Goal: Task Accomplishment & Management: Complete application form

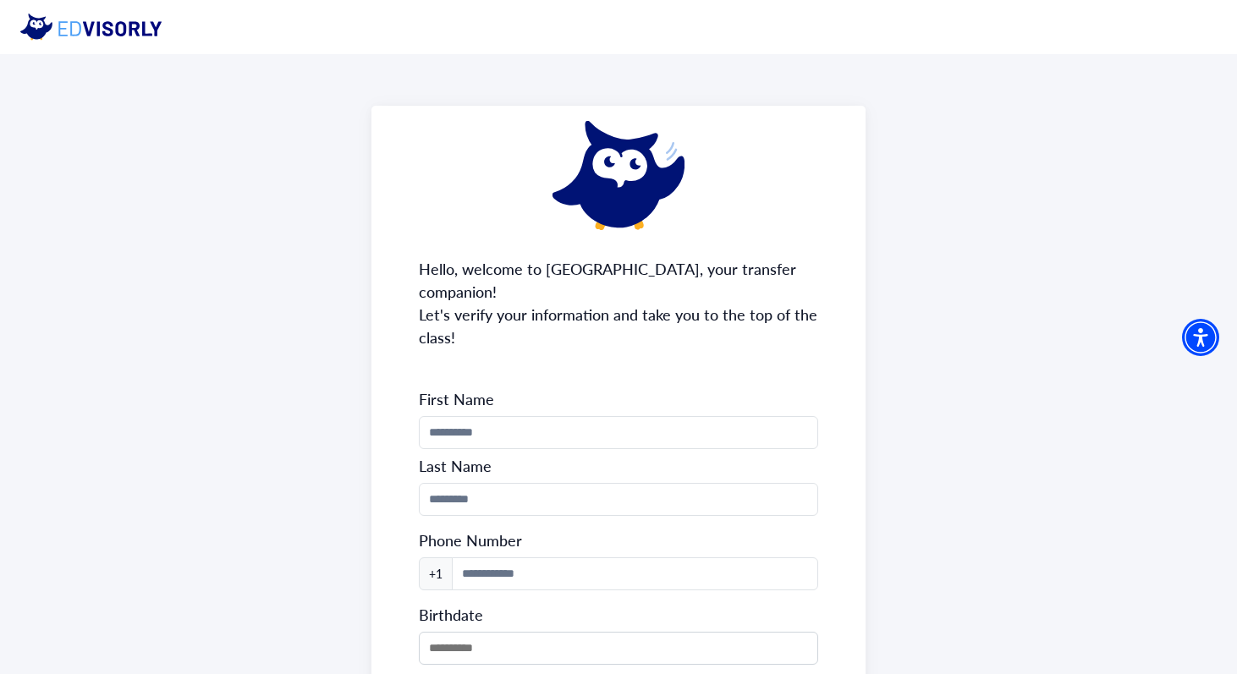
click at [662, 391] on form "First Name Last Name Phone Number +1 Birthdate Continue" at bounding box center [619, 558] width 400 height 338
click at [646, 416] on input "Phone Number" at bounding box center [619, 432] width 400 height 33
type input "********"
type input "*******"
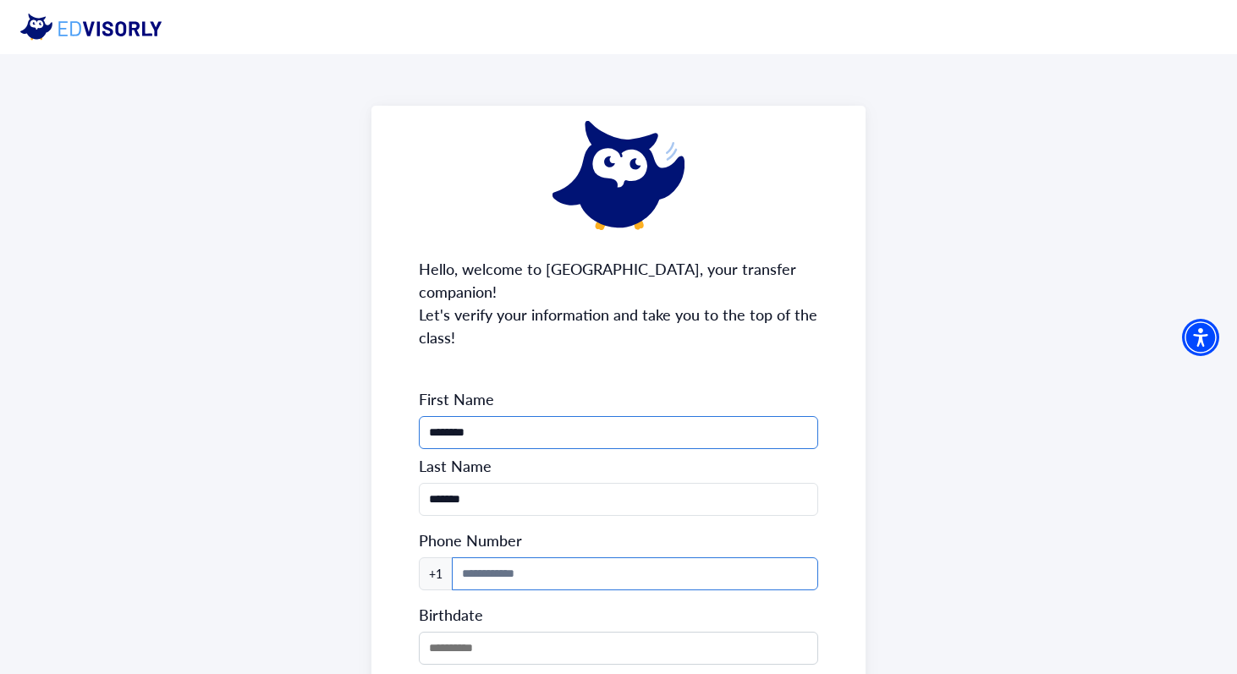
type input "**********"
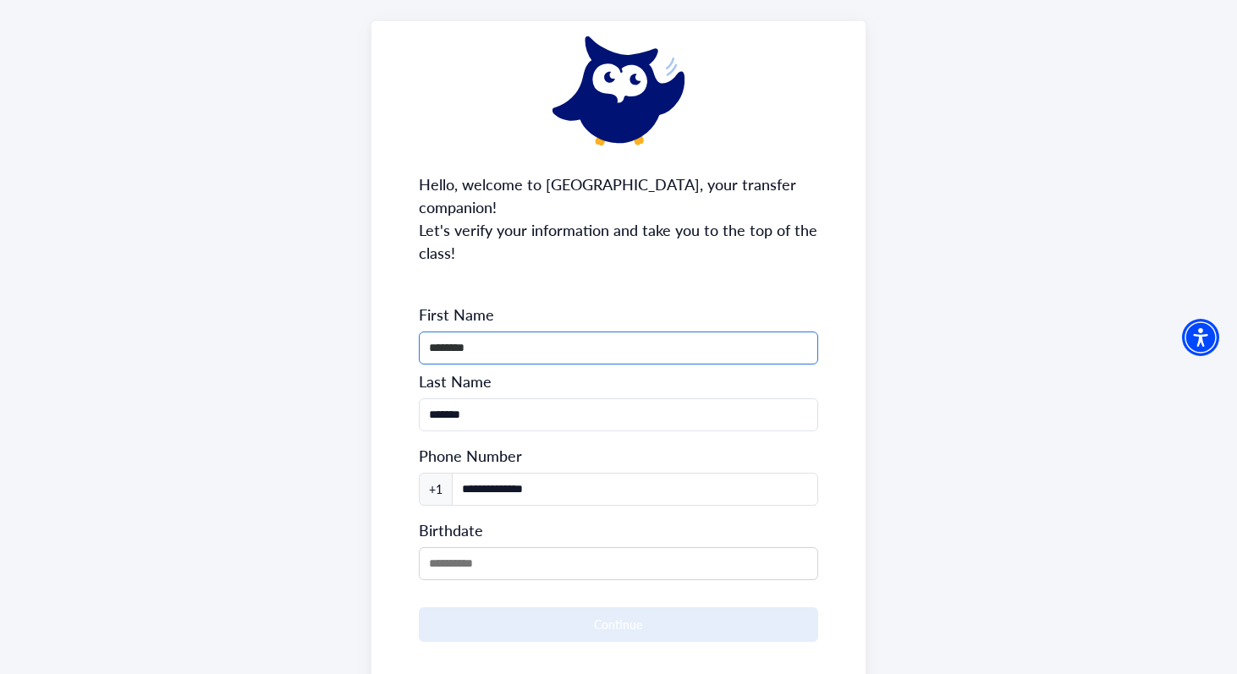
scroll to position [156, 0]
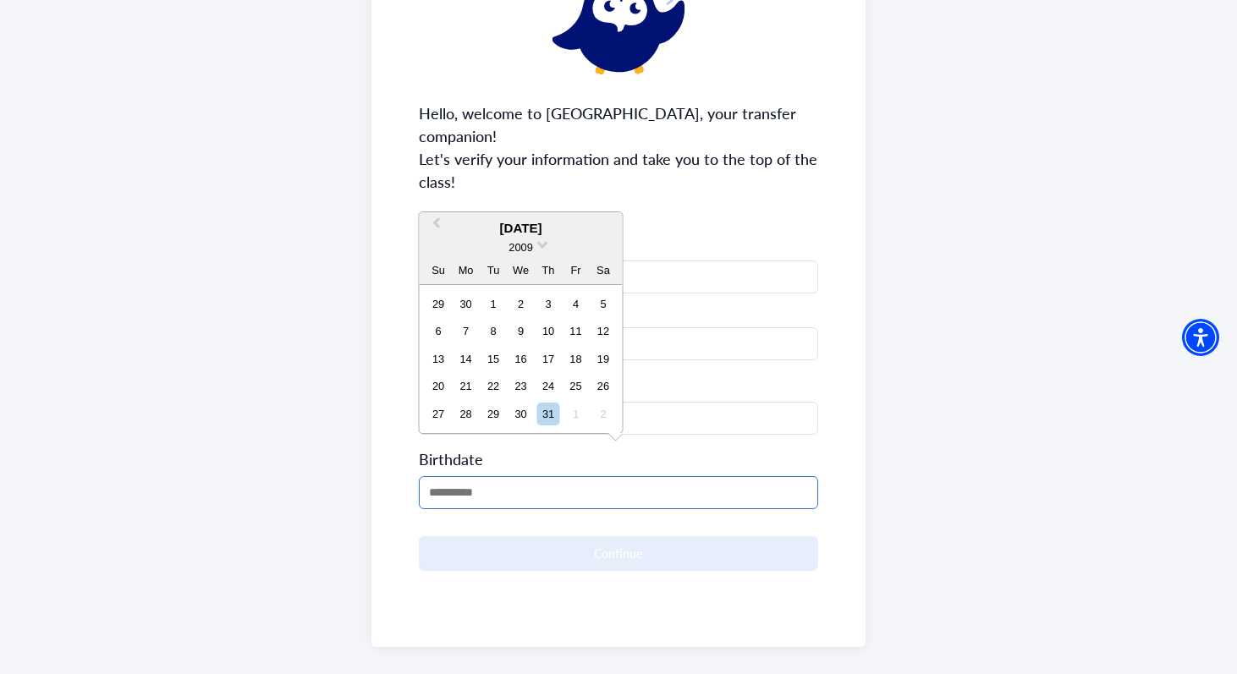
click at [547, 483] on input "MM/DD/YYYY" at bounding box center [619, 492] width 400 height 33
click at [536, 251] on div "2009" at bounding box center [521, 248] width 203 height 18
click at [536, 243] on div "2009" at bounding box center [521, 248] width 203 height 18
click at [437, 222] on span "Previous Month" at bounding box center [437, 226] width 0 height 25
click at [437, 224] on span "Previous Month" at bounding box center [437, 226] width 0 height 25
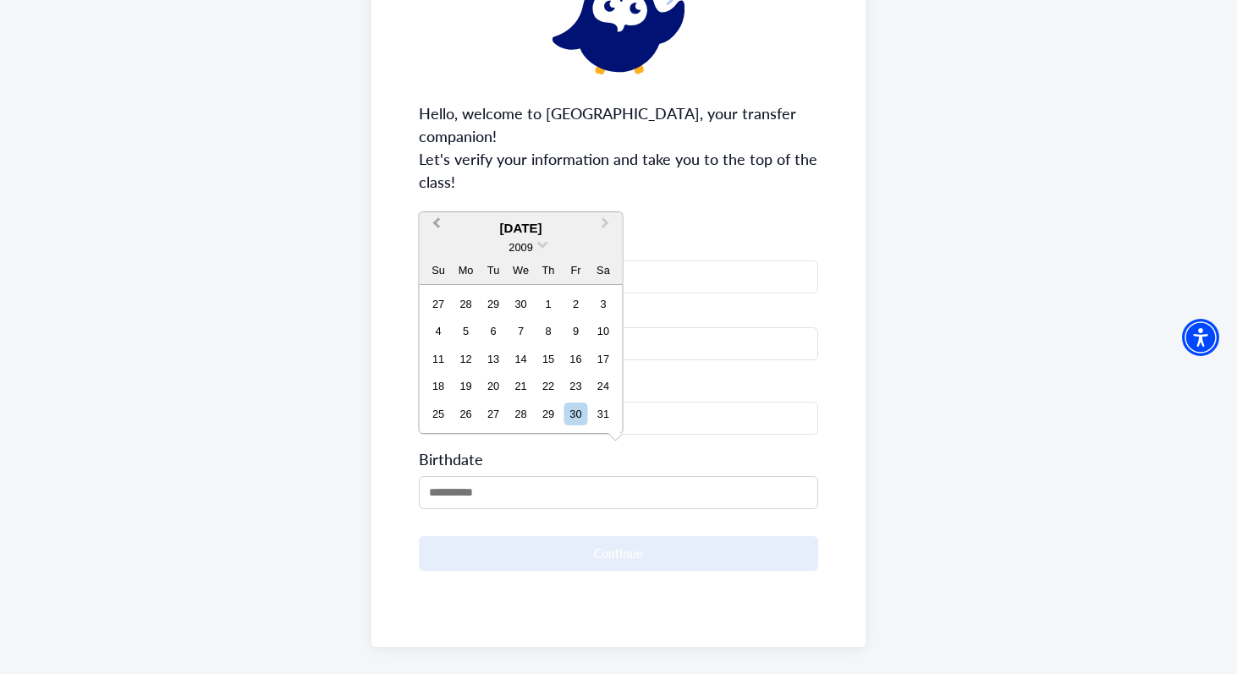
click at [437, 224] on span "Previous Month" at bounding box center [437, 226] width 0 height 25
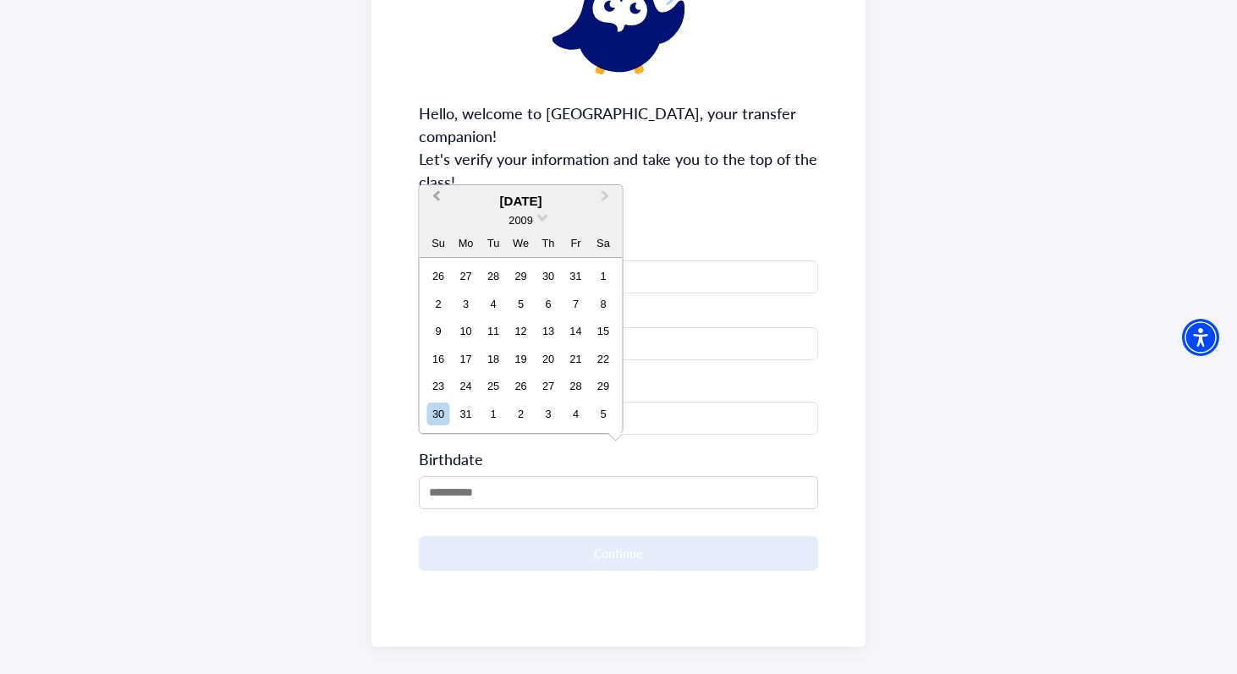
click at [435, 224] on div "2009" at bounding box center [521, 220] width 203 height 18
click at [544, 213] on span at bounding box center [542, 216] width 11 height 11
click at [533, 247] on div "2007" at bounding box center [521, 253] width 100 height 17
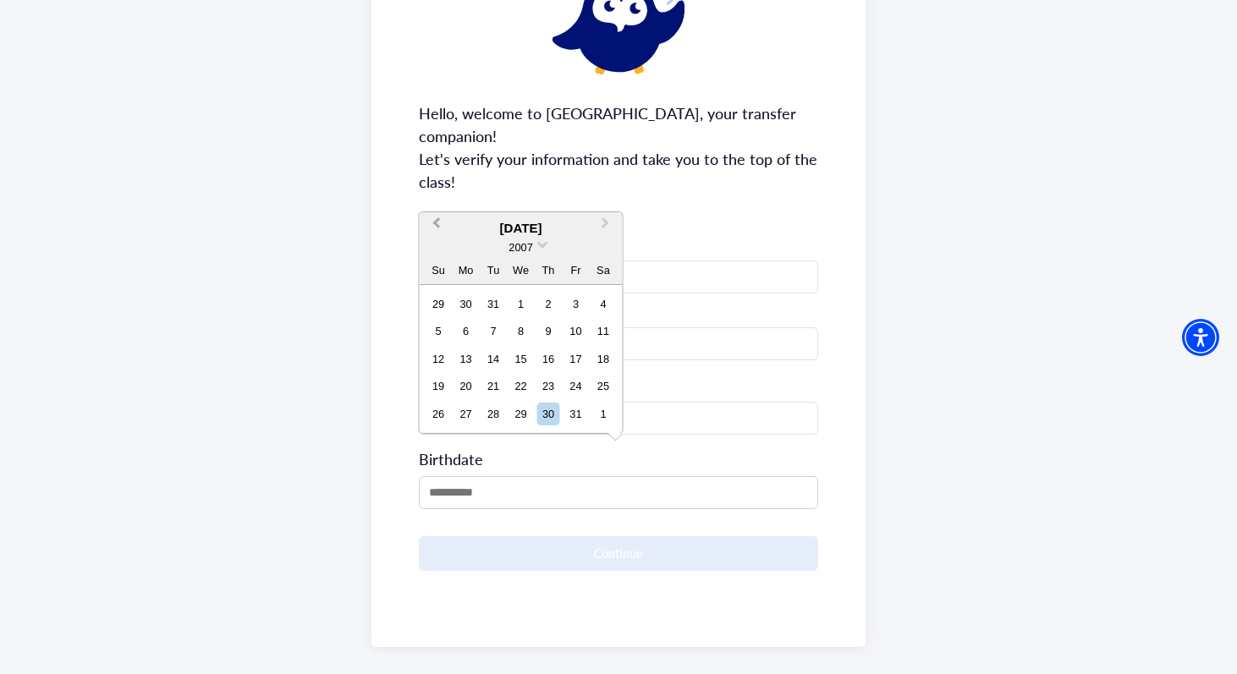
click at [428, 222] on button "Previous Month" at bounding box center [434, 227] width 27 height 27
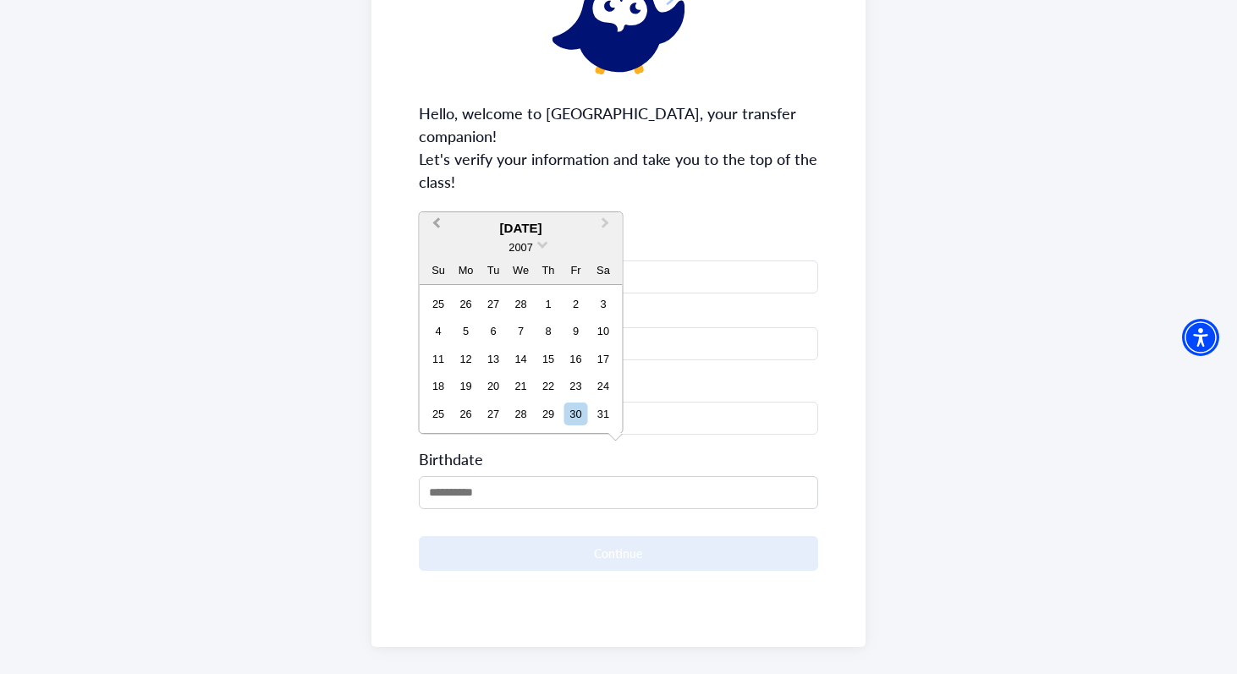
click at [428, 222] on button "Previous Month" at bounding box center [434, 227] width 27 height 27
click at [606, 231] on button "Next Month" at bounding box center [607, 227] width 27 height 27
click at [439, 335] on div "4" at bounding box center [438, 331] width 23 height 23
type input "**********"
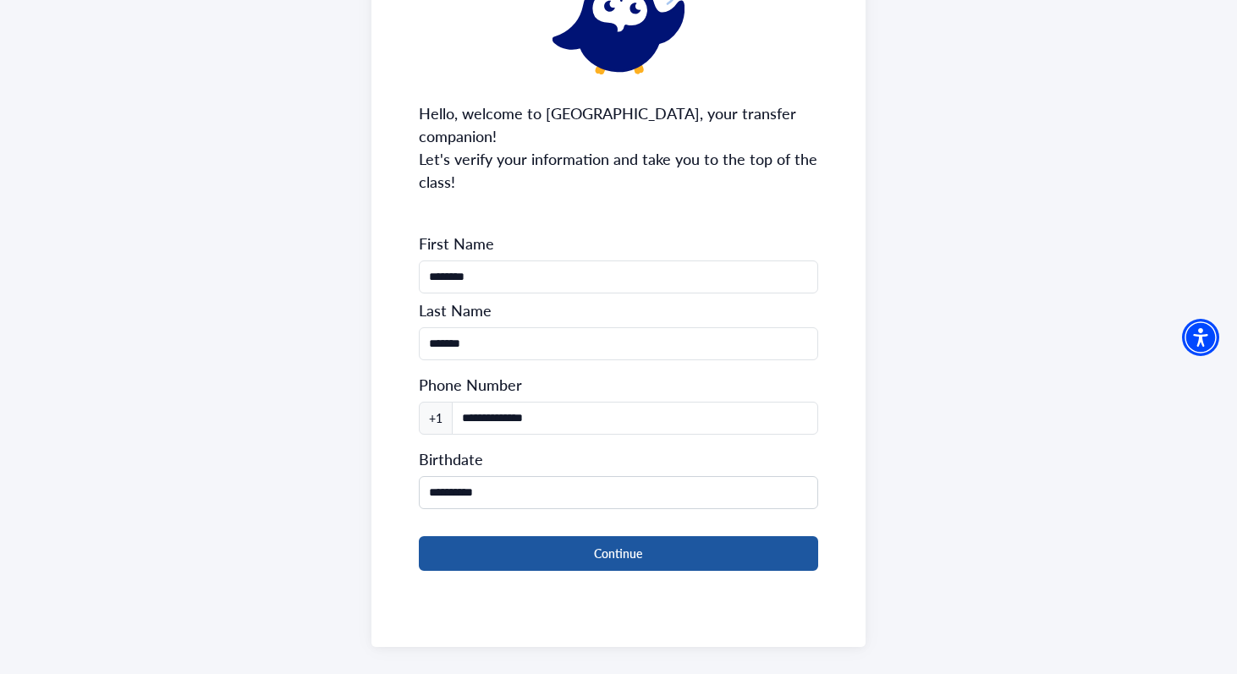
click at [516, 536] on button "Continue" at bounding box center [619, 553] width 400 height 35
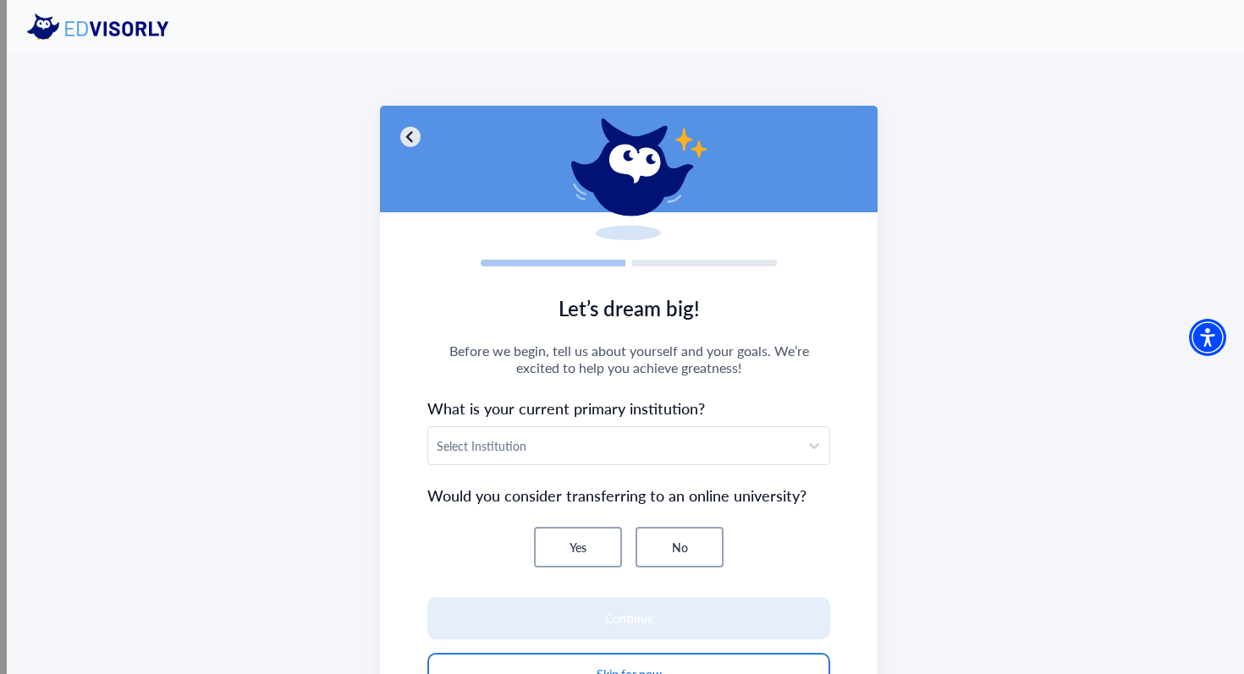
scroll to position [107, 0]
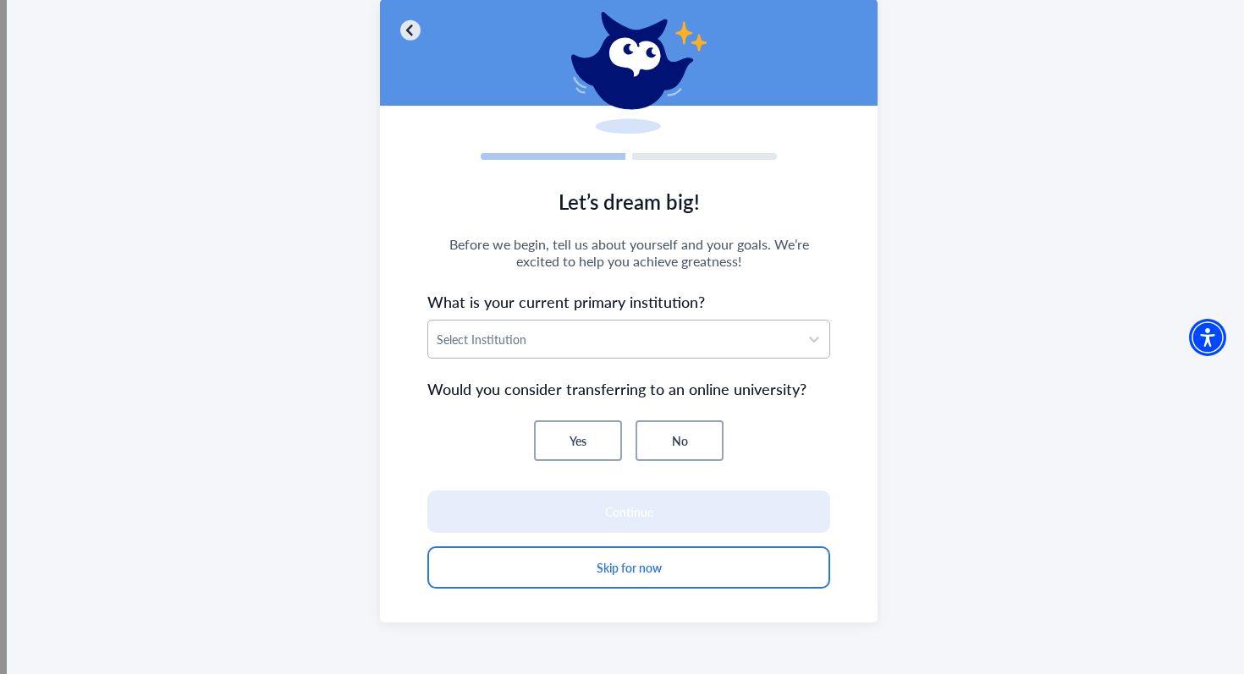
click at [596, 338] on div at bounding box center [614, 339] width 354 height 21
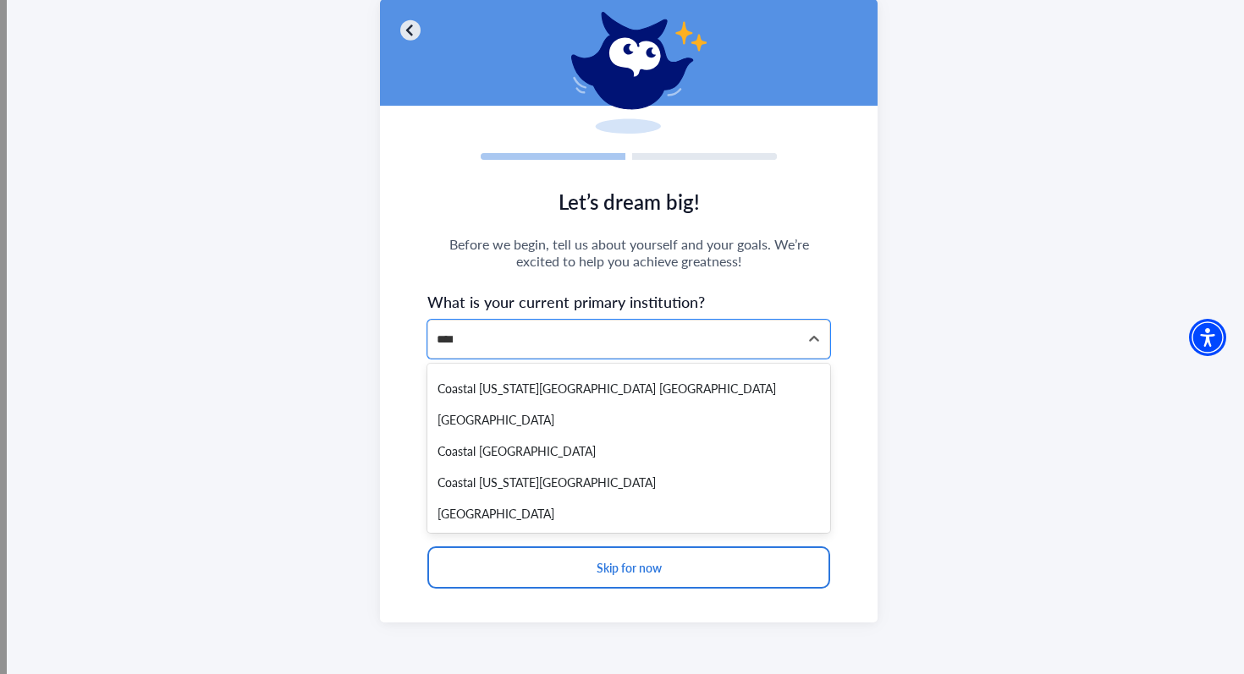
scroll to position [0, 0]
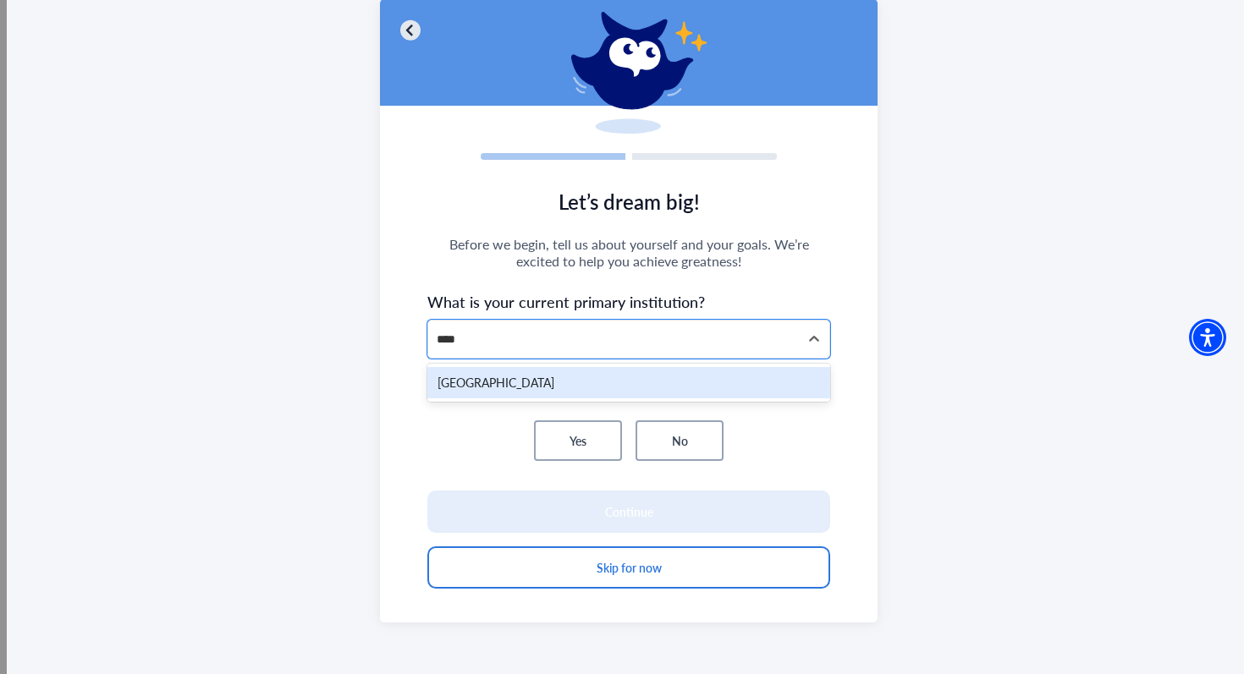
type input "*****"
click at [543, 385] on div "[GEOGRAPHIC_DATA]" at bounding box center [628, 382] width 403 height 31
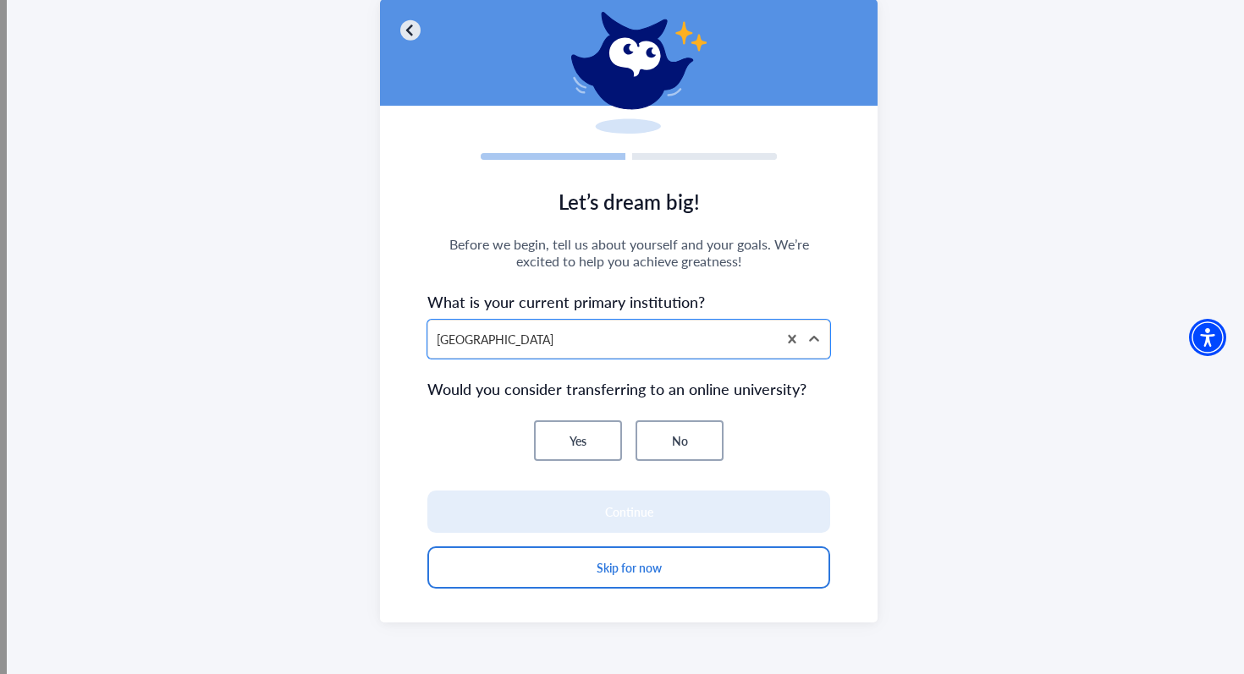
click at [689, 441] on button "No" at bounding box center [679, 440] width 88 height 41
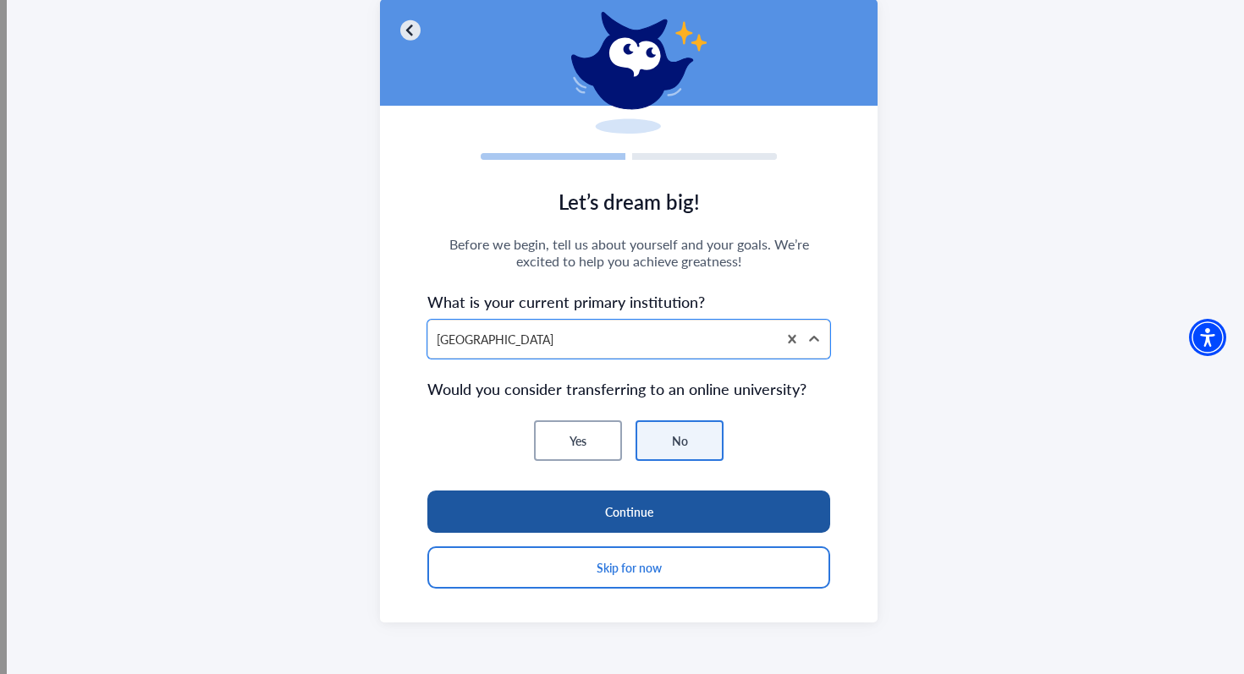
click at [671, 519] on button "Continue" at bounding box center [628, 512] width 403 height 42
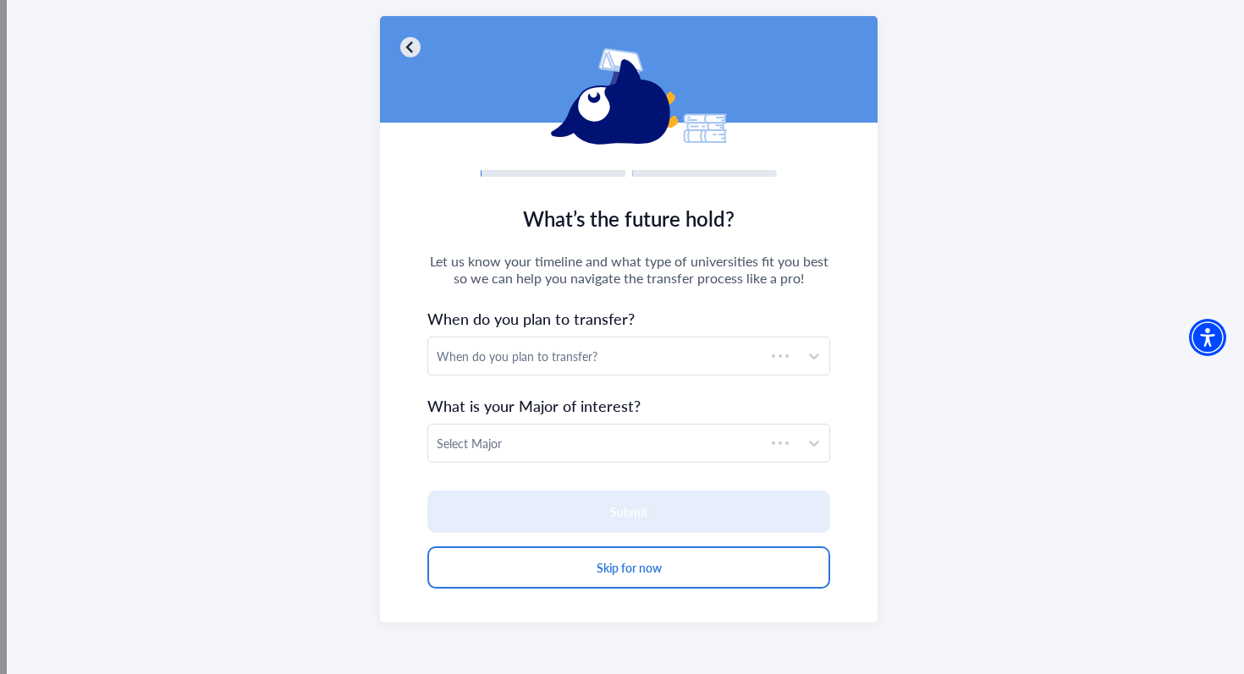
scroll to position [90, 0]
click at [615, 356] on div "When do you plan to transfer?" at bounding box center [614, 357] width 354 height 18
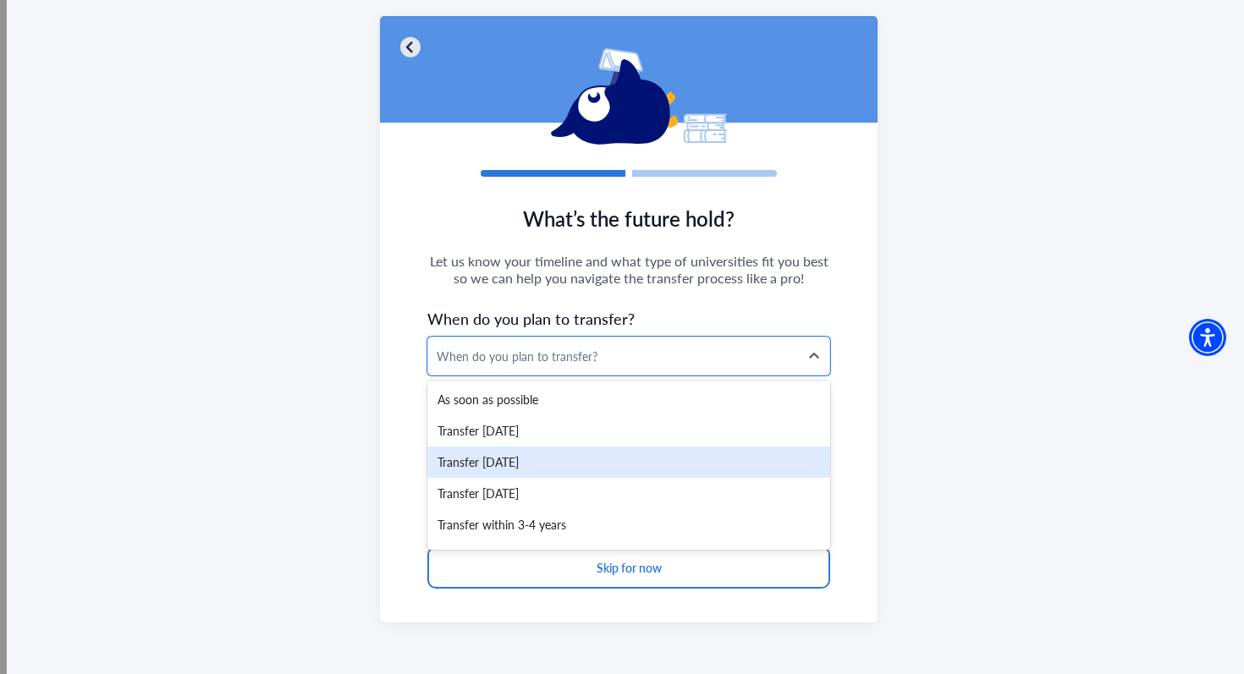
click at [583, 456] on div "Transfer [DATE]" at bounding box center [628, 462] width 403 height 31
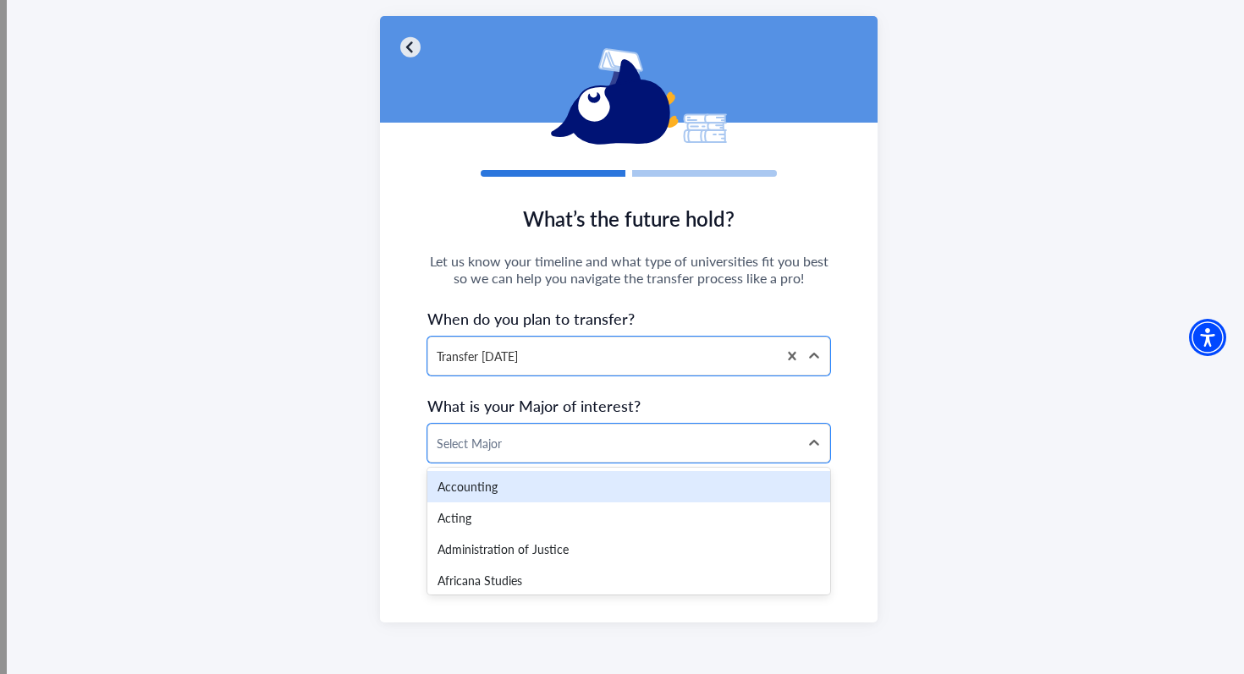
click at [583, 456] on div "Select Major" at bounding box center [613, 443] width 371 height 37
type input "****"
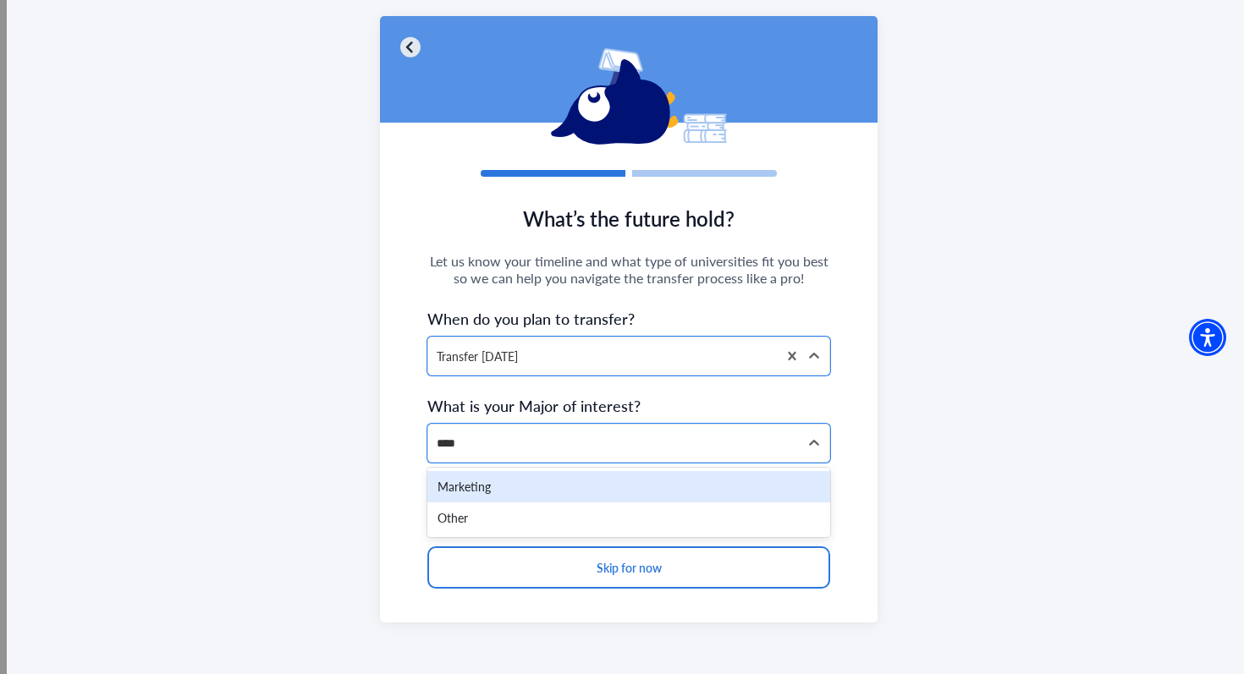
click at [527, 492] on div "Marketing" at bounding box center [628, 486] width 403 height 31
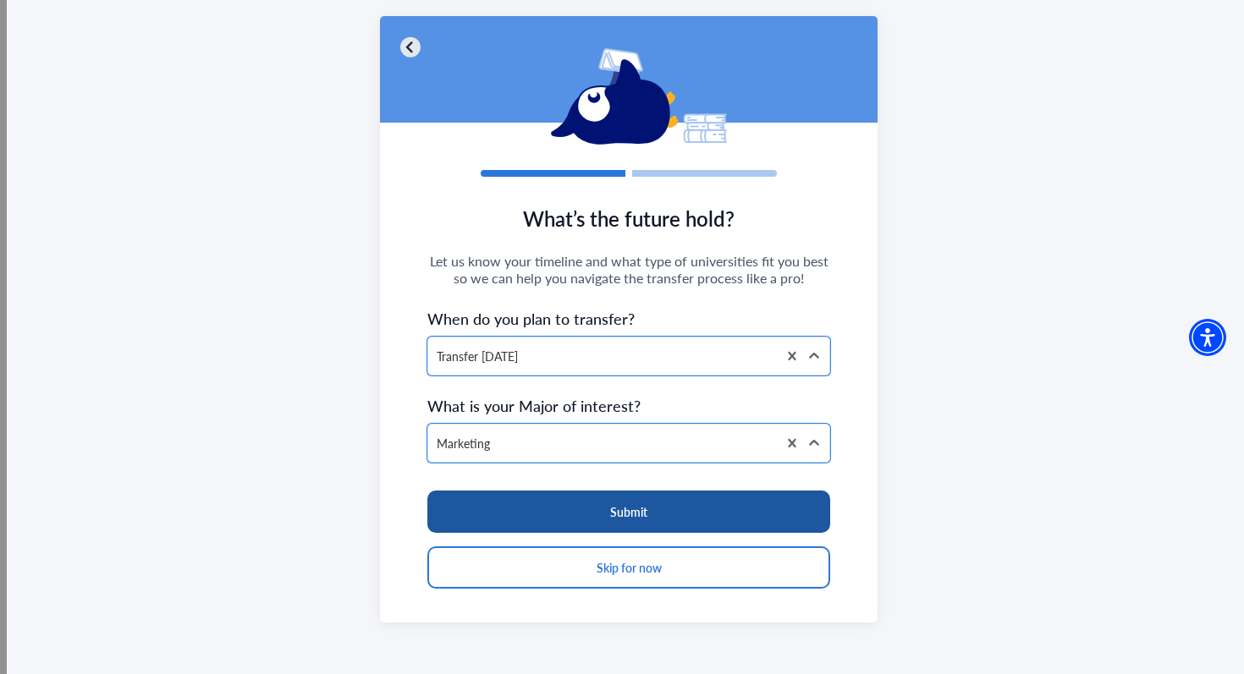
click at [542, 514] on button "Submit" at bounding box center [628, 512] width 403 height 42
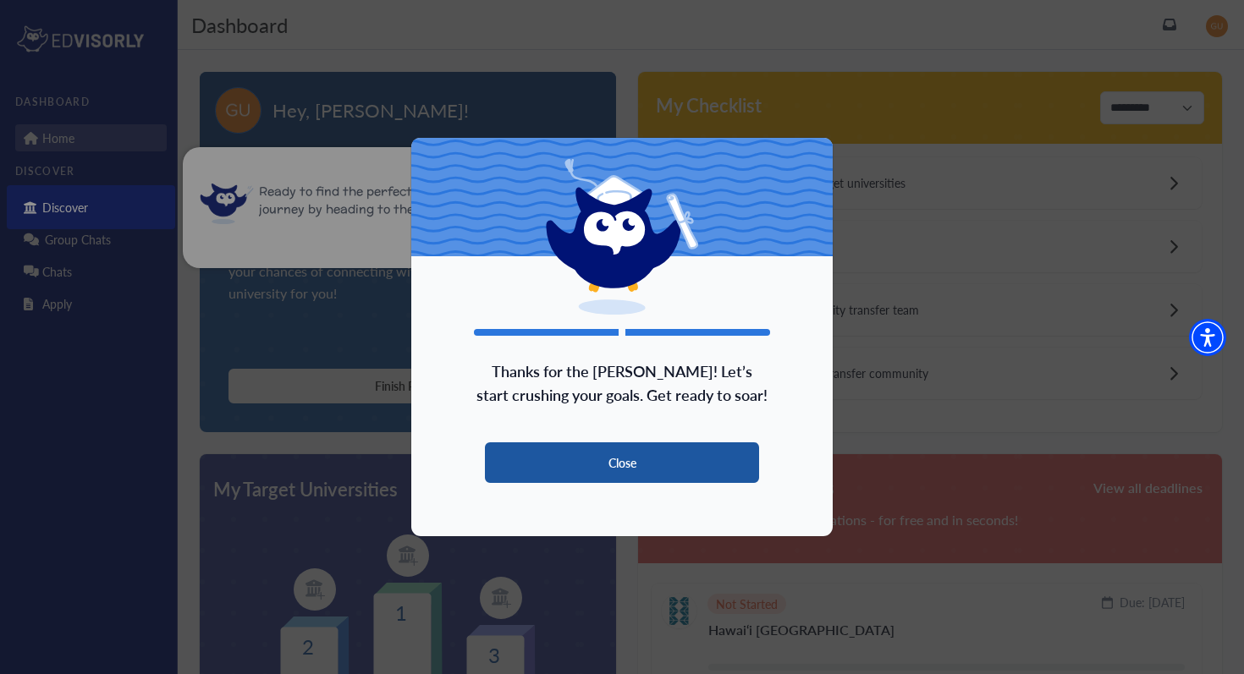
click at [581, 470] on button "Close" at bounding box center [622, 462] width 274 height 41
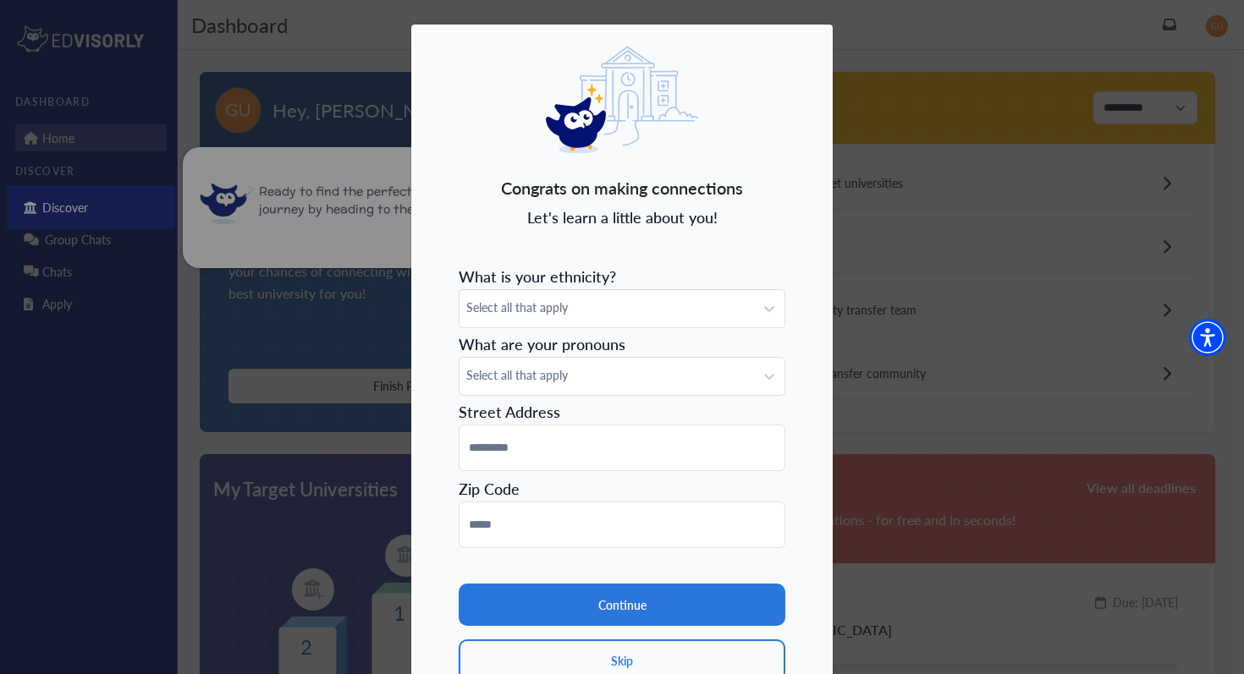
click at [588, 283] on span "What is your ethnicity?" at bounding box center [537, 276] width 157 height 21
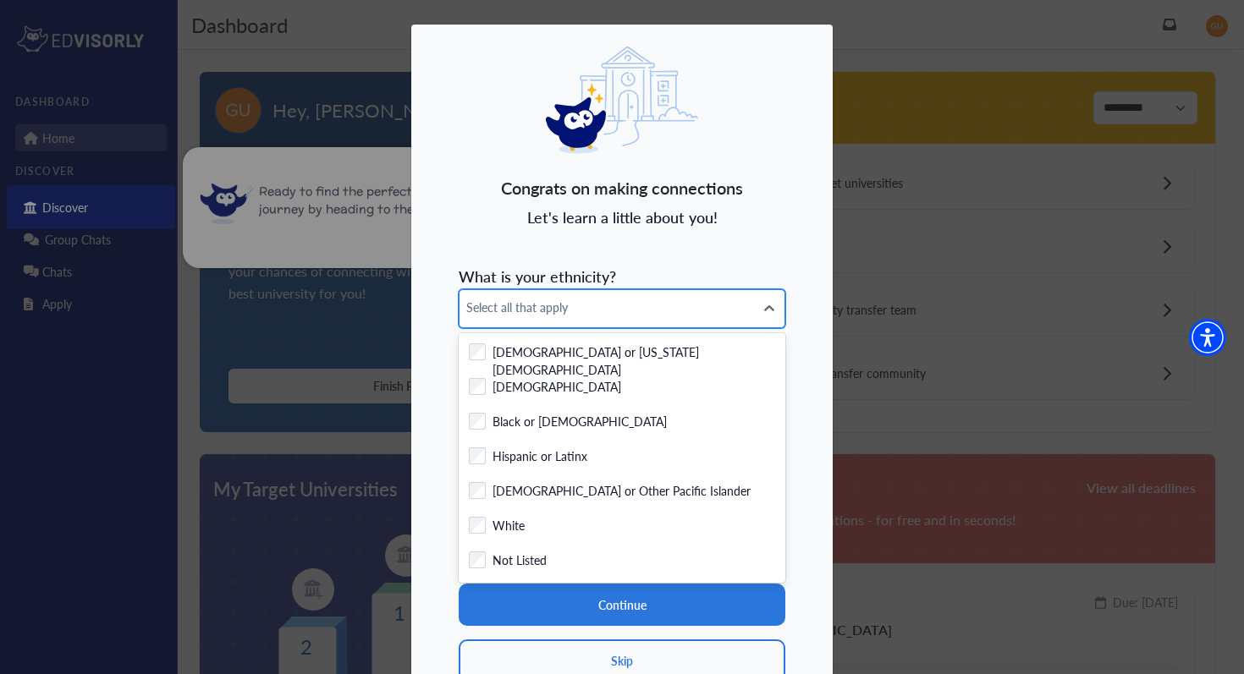
click at [585, 290] on div "Select all that apply" at bounding box center [606, 308] width 294 height 37
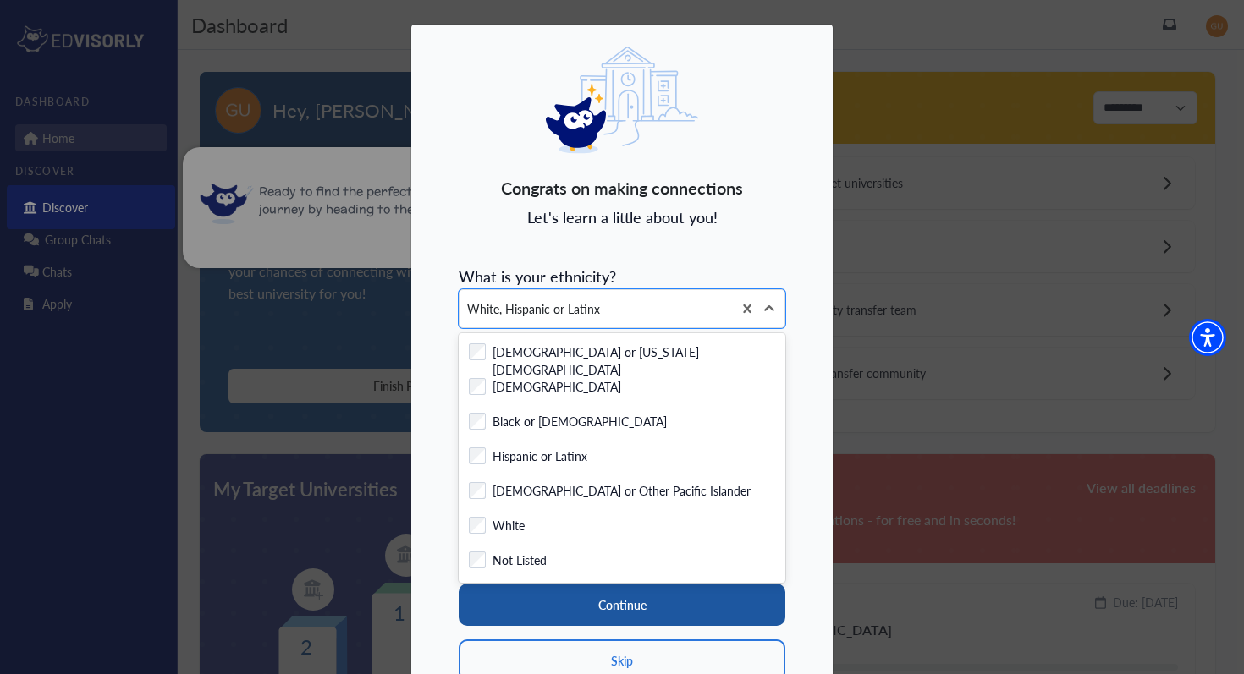
click at [558, 587] on button "Continue" at bounding box center [622, 605] width 327 height 42
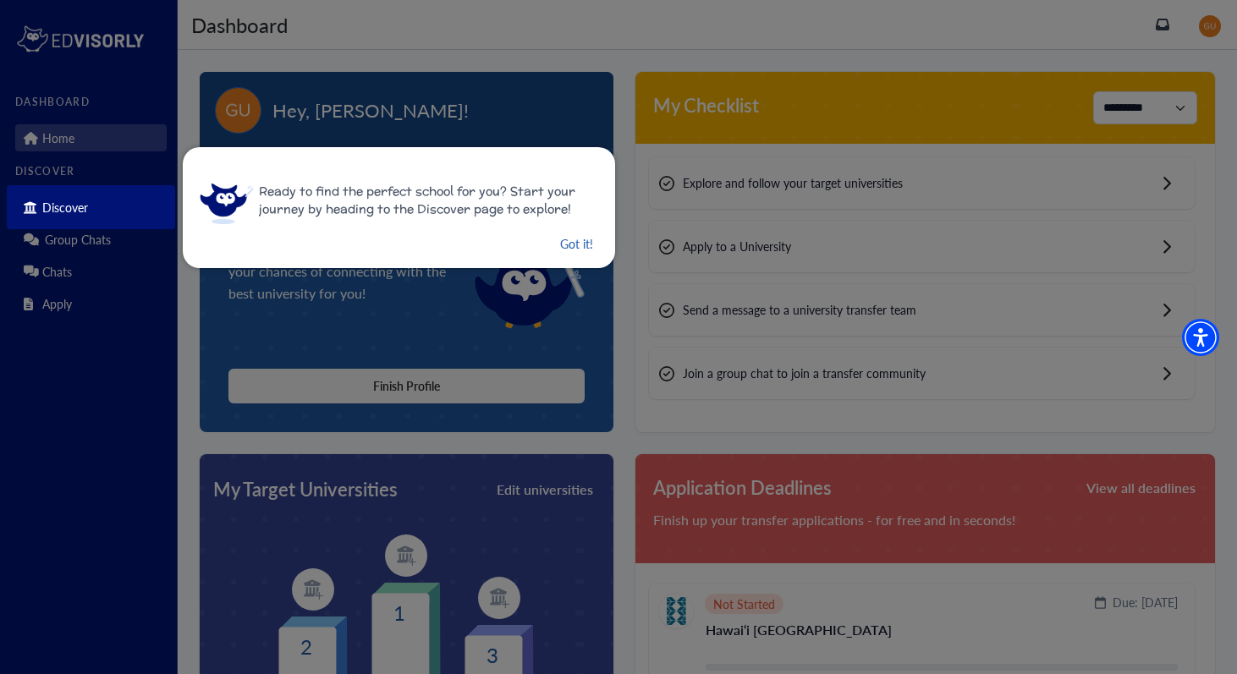
click at [570, 247] on button "Got it!" at bounding box center [576, 243] width 36 height 21
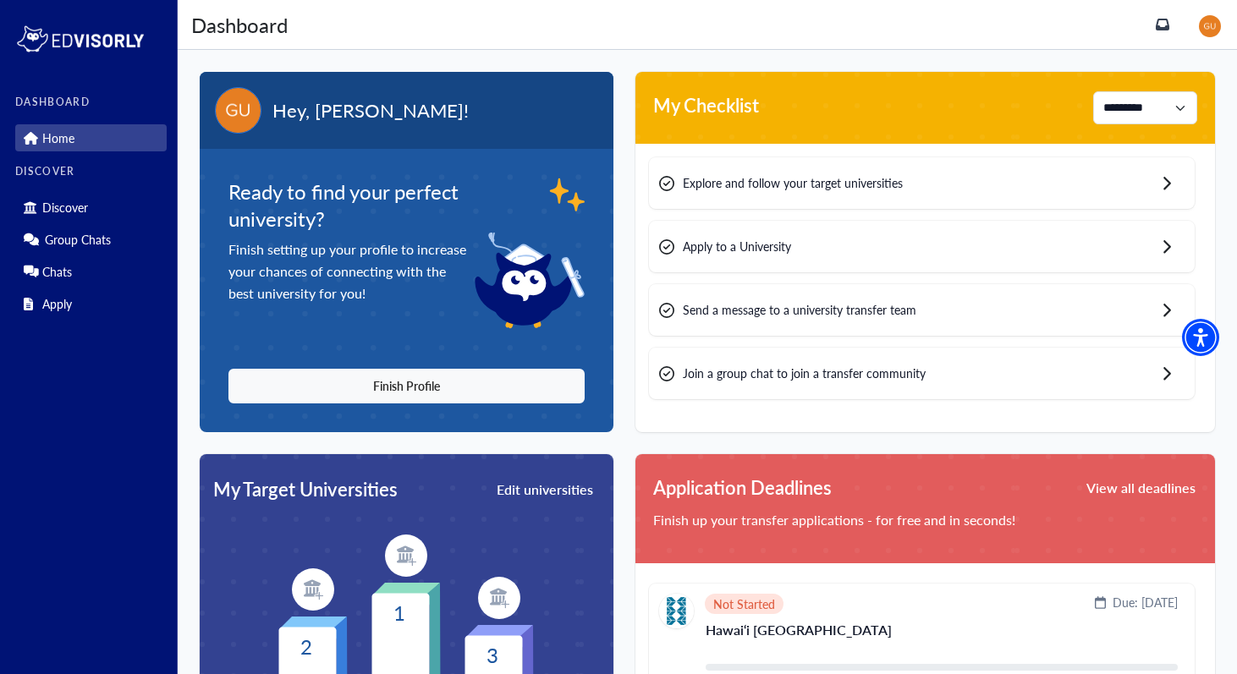
click at [490, 367] on div "Ready to find your perfect university? Finish setting up your profile to increa…" at bounding box center [406, 291] width 356 height 226
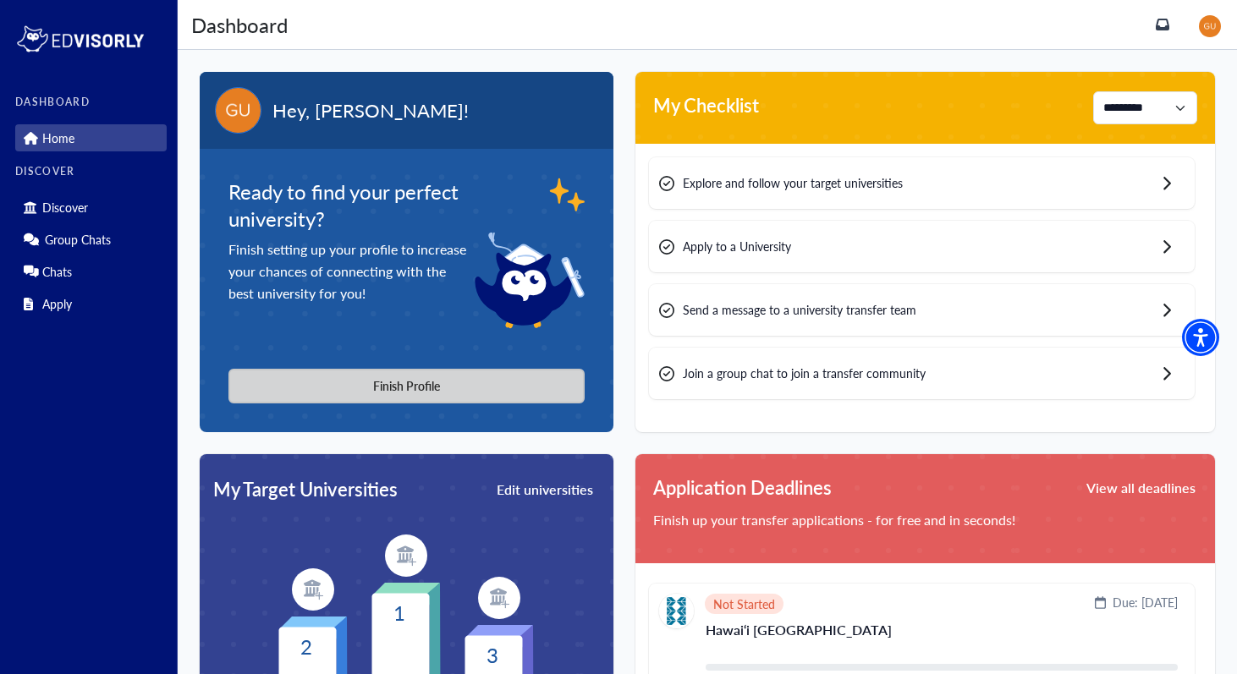
click at [459, 387] on button "Finish Profile" at bounding box center [406, 386] width 356 height 35
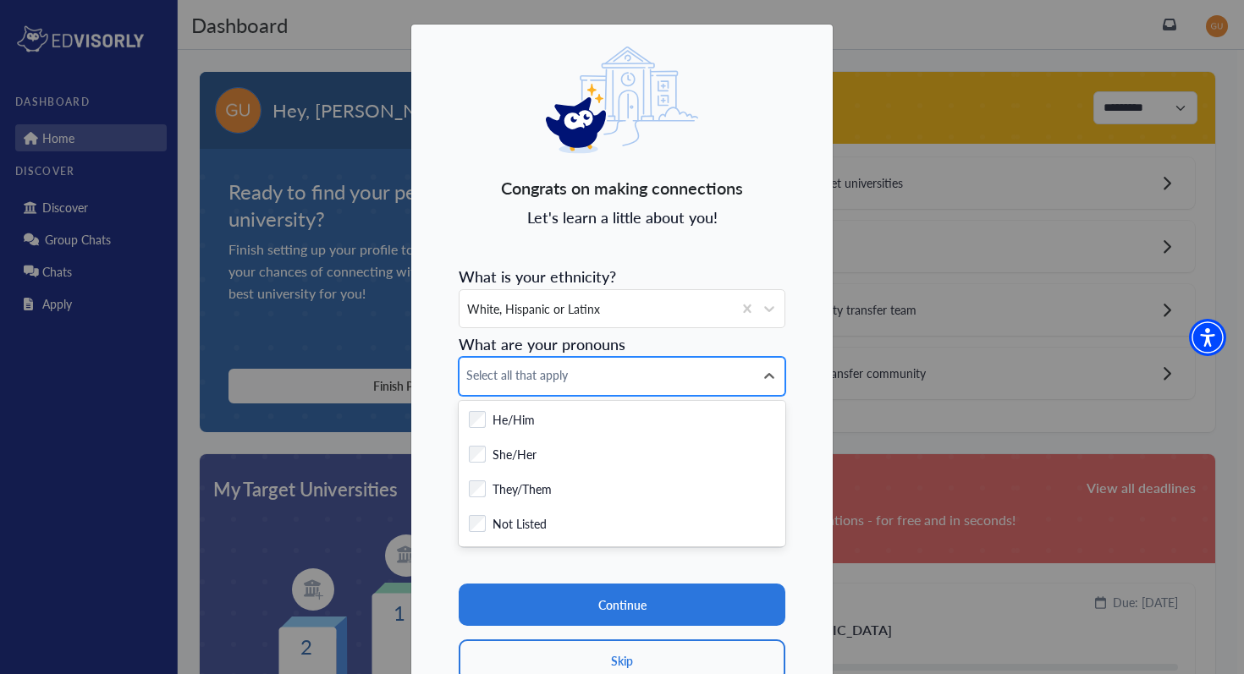
click at [516, 384] on div "Select all that apply" at bounding box center [606, 376] width 294 height 37
click at [437, 475] on div "Congrats on making connections Let's learn a little about you! What is your eth…" at bounding box center [621, 376] width 423 height 705
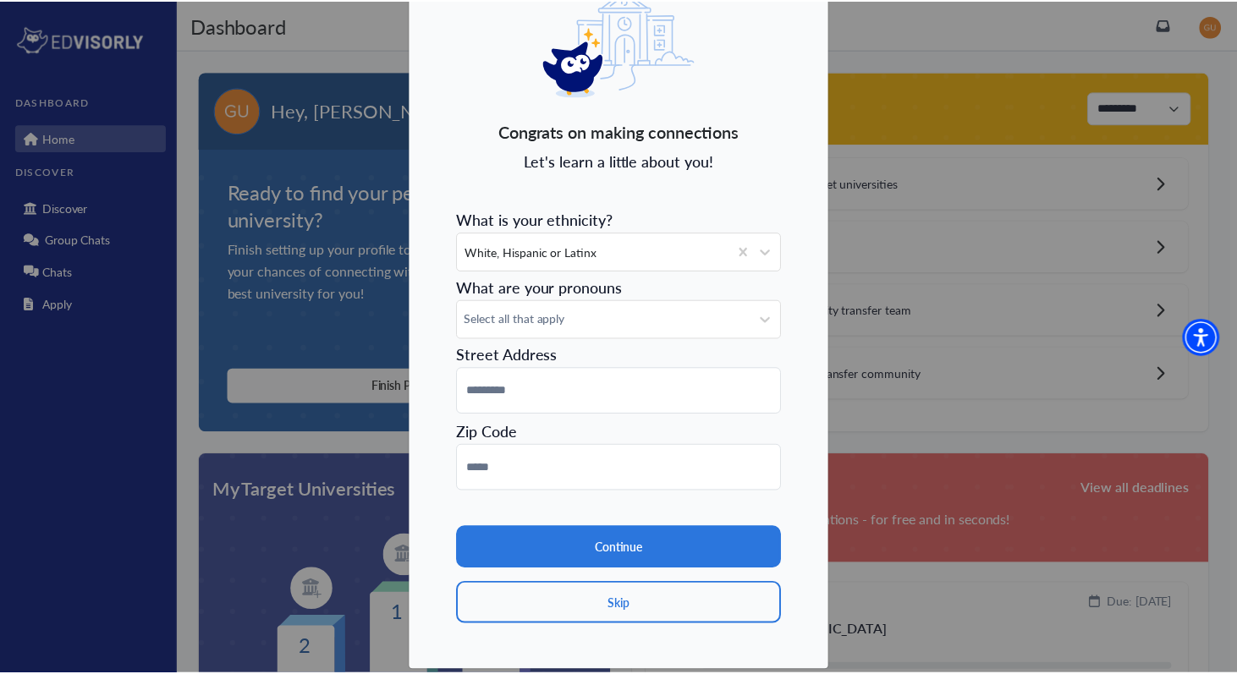
scroll to position [78, 0]
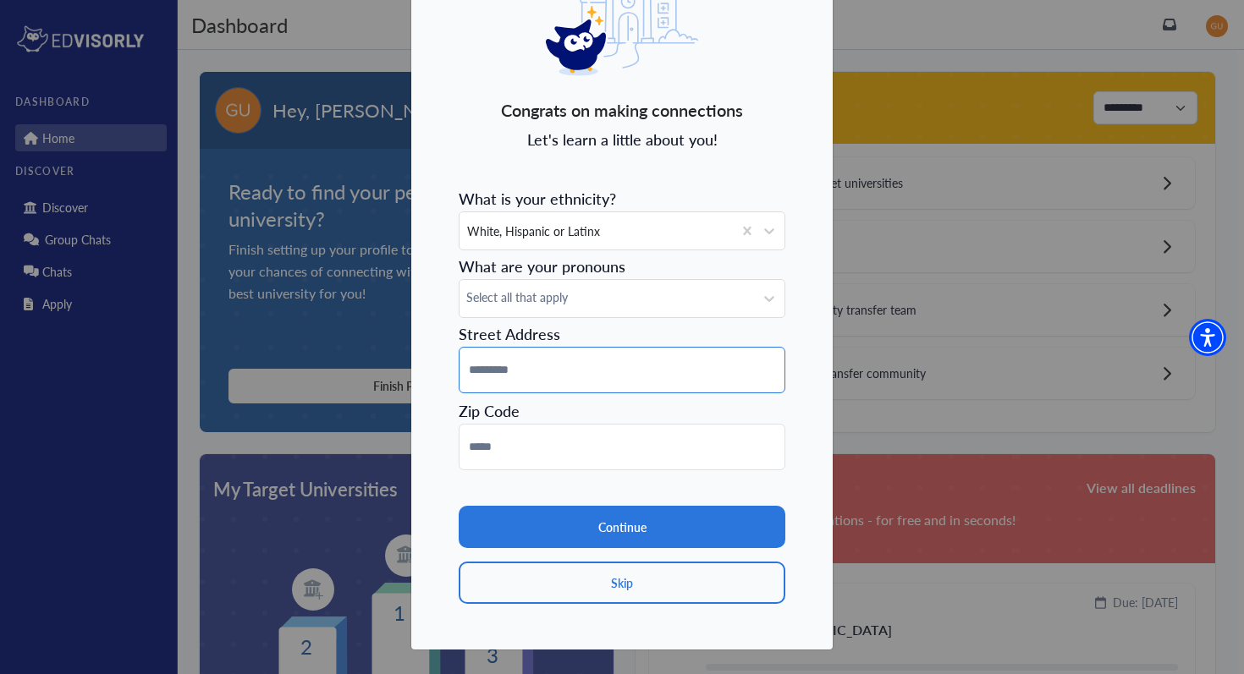
click at [522, 365] on input at bounding box center [622, 370] width 327 height 47
type input "**********"
type input "*****"
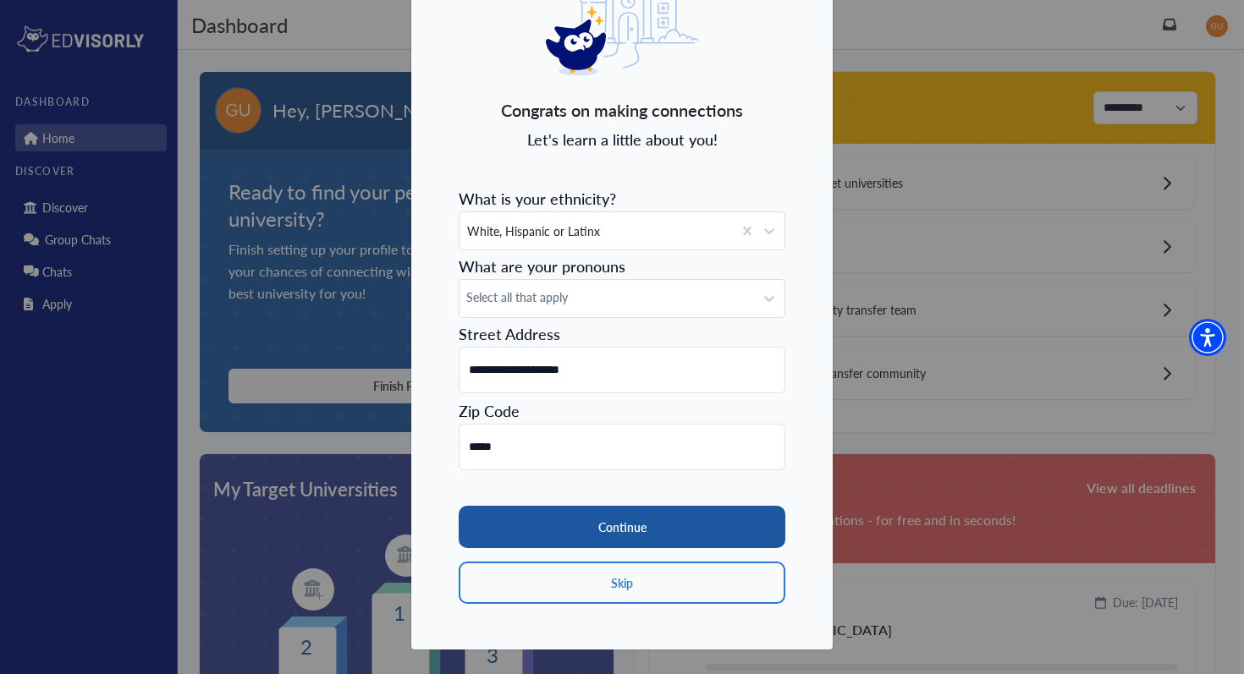
click at [579, 526] on button "Continue" at bounding box center [622, 527] width 327 height 42
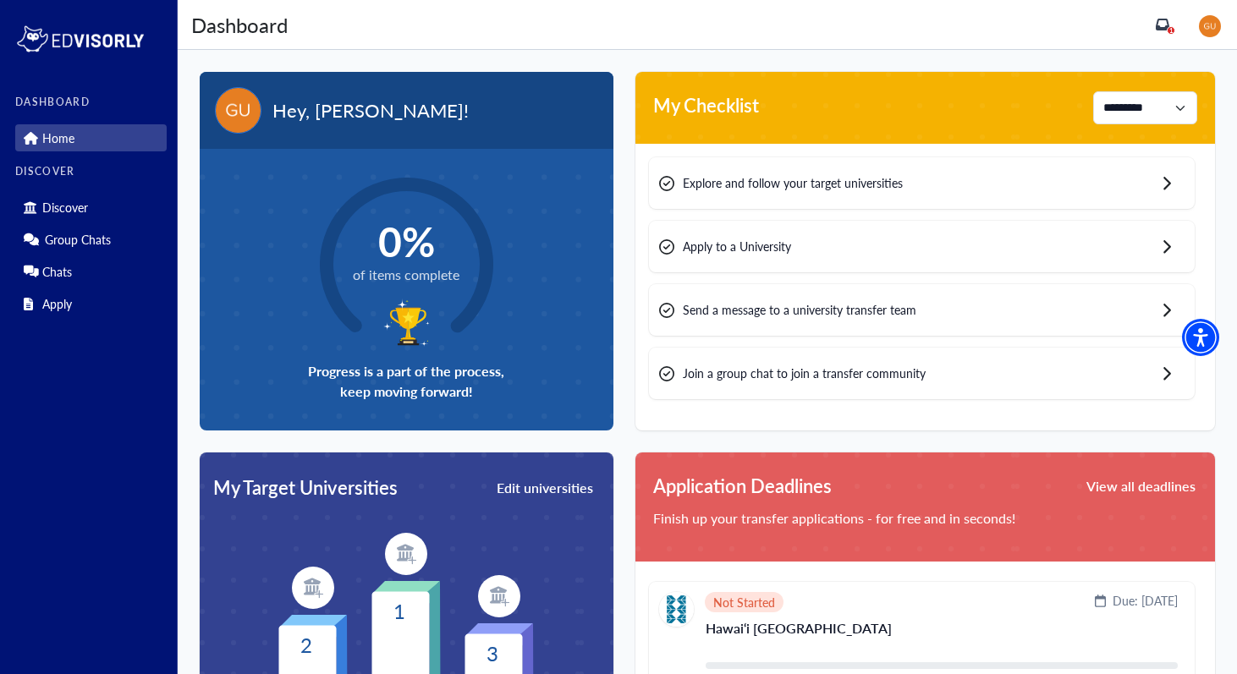
click at [858, 197] on div "Explore and follow your target universities" at bounding box center [922, 183] width 546 height 52
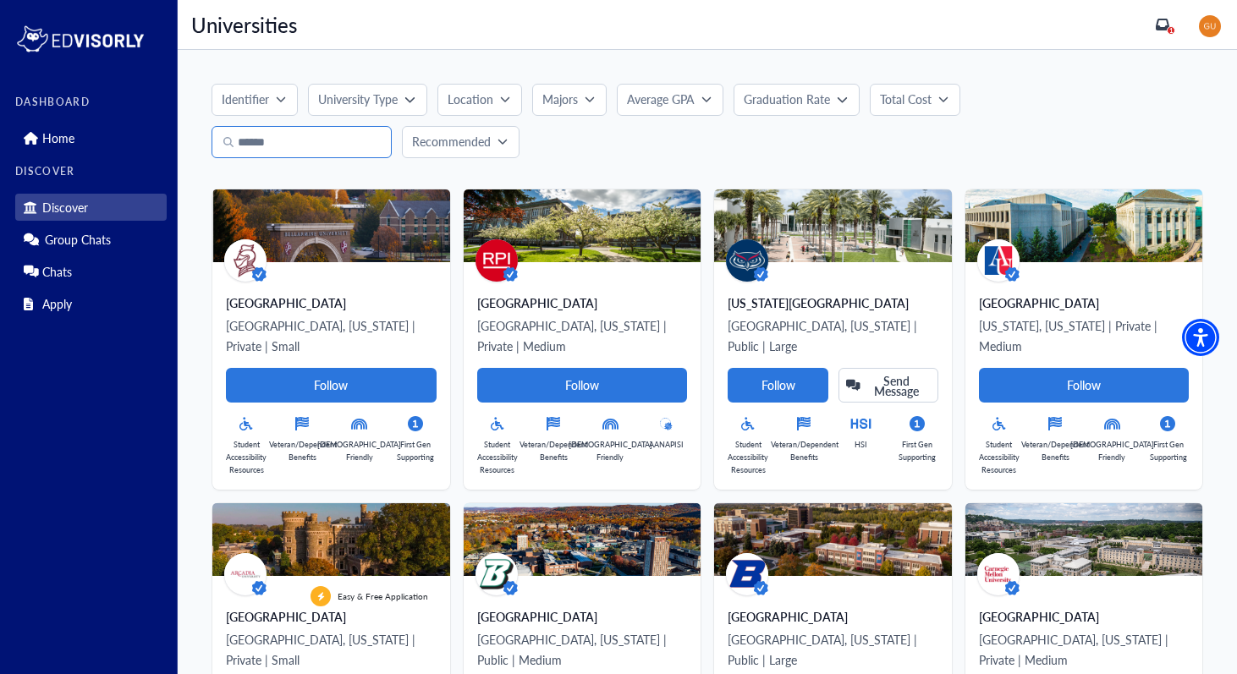
click at [319, 143] on input "Search" at bounding box center [301, 142] width 180 height 32
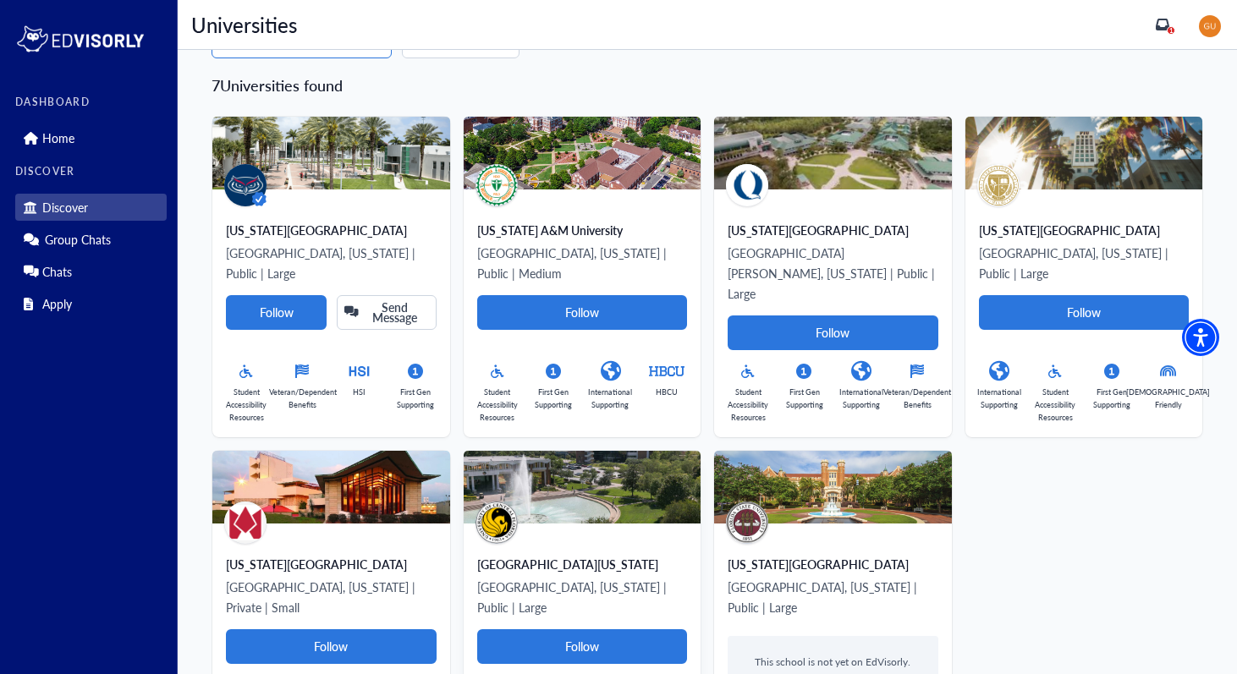
scroll to position [150, 0]
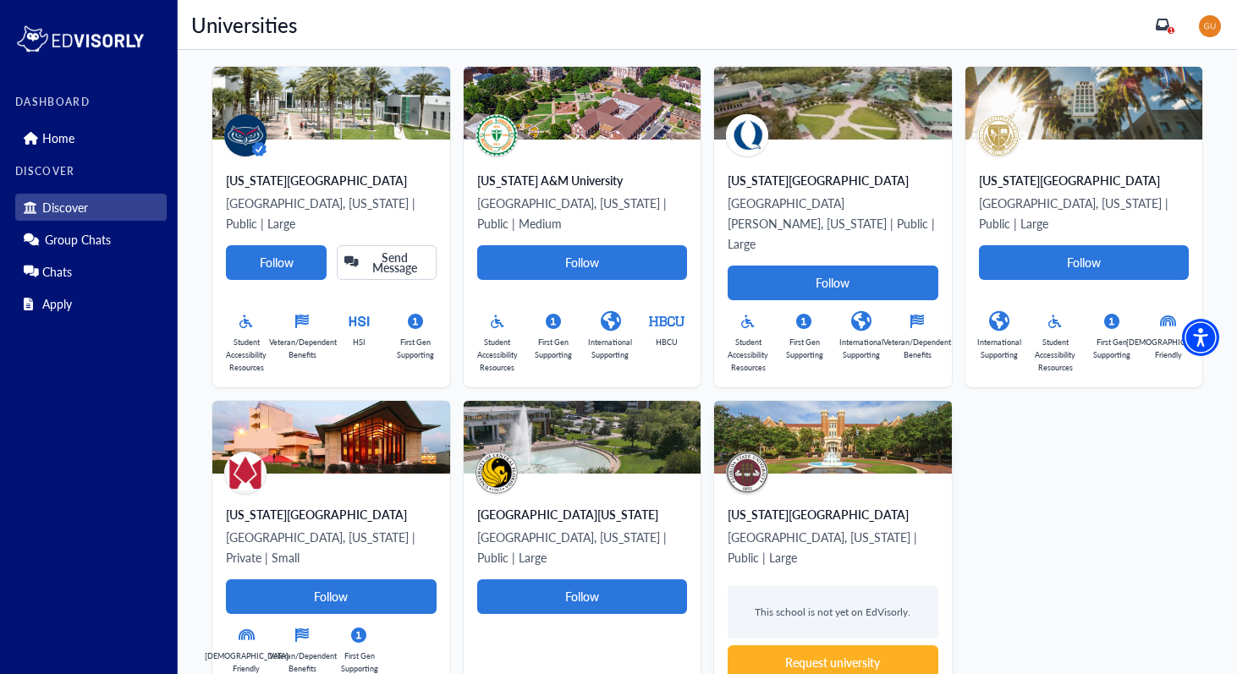
type input "*******"
click at [750, 619] on div "[US_STATE][GEOGRAPHIC_DATA] [GEOGRAPHIC_DATA], [US_STATE] | Public | Large This…" at bounding box center [833, 584] width 238 height 220
